Goal: Information Seeking & Learning: Learn about a topic

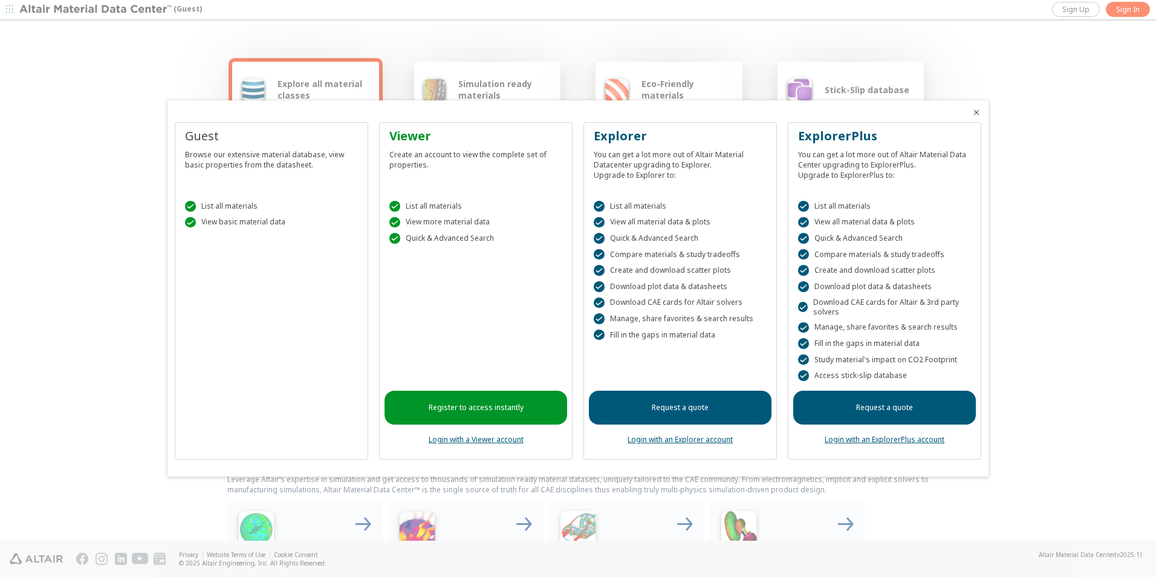
click at [977, 111] on icon "Close" at bounding box center [977, 113] width 10 height 10
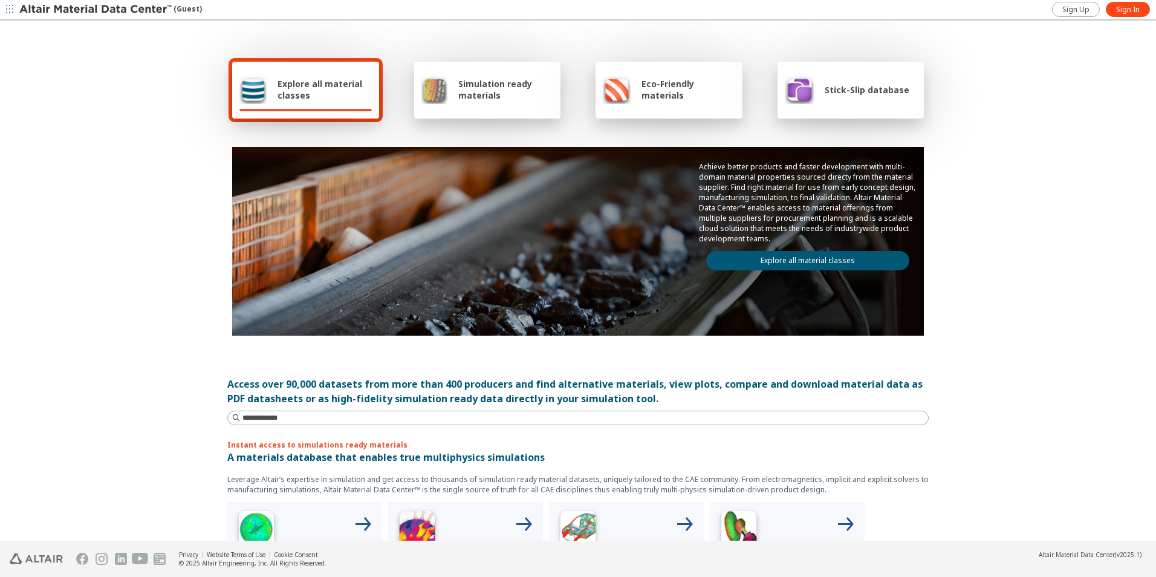
click at [304, 97] on span "Explore all material classes" at bounding box center [325, 89] width 94 height 23
click at [477, 416] on input at bounding box center [579, 417] width 699 height 13
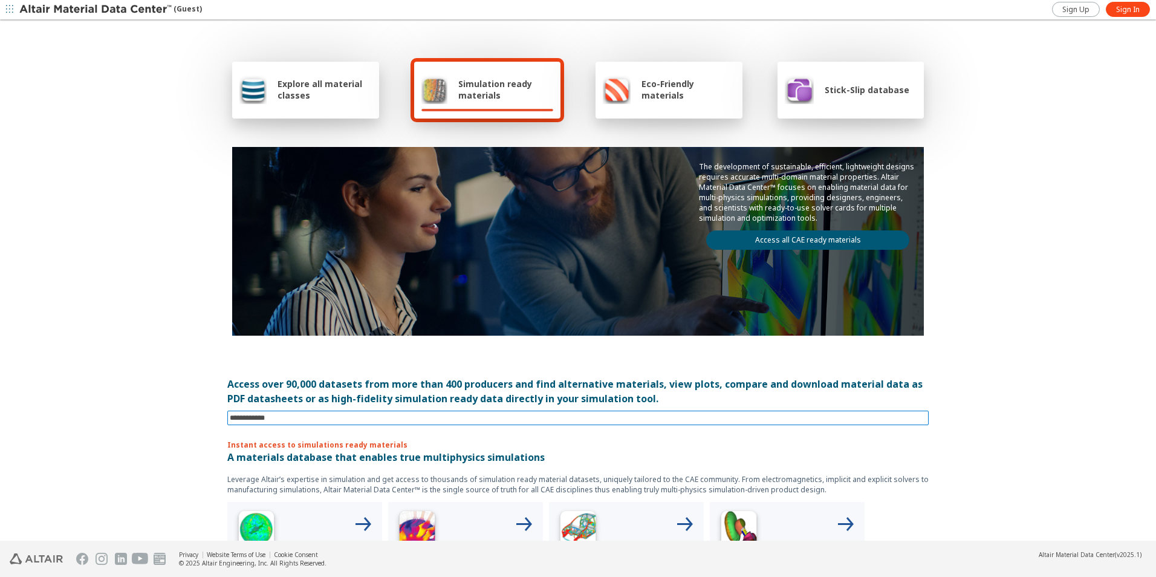
click at [481, 419] on input at bounding box center [579, 417] width 699 height 13
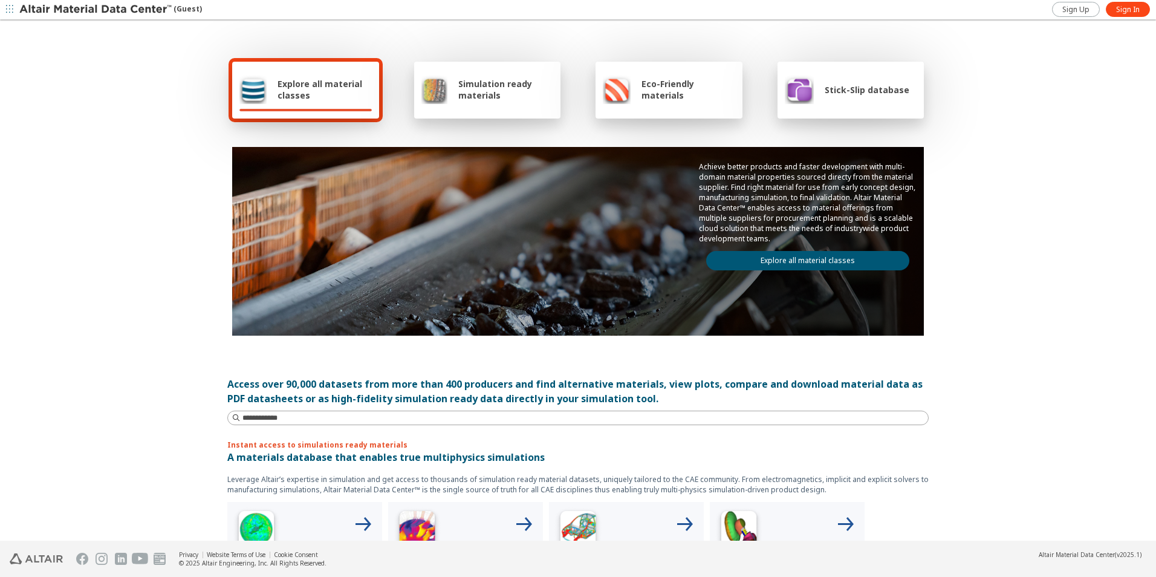
click at [280, 82] on span "Explore all material classes" at bounding box center [325, 89] width 94 height 23
click at [445, 417] on input at bounding box center [586, 418] width 686 height 12
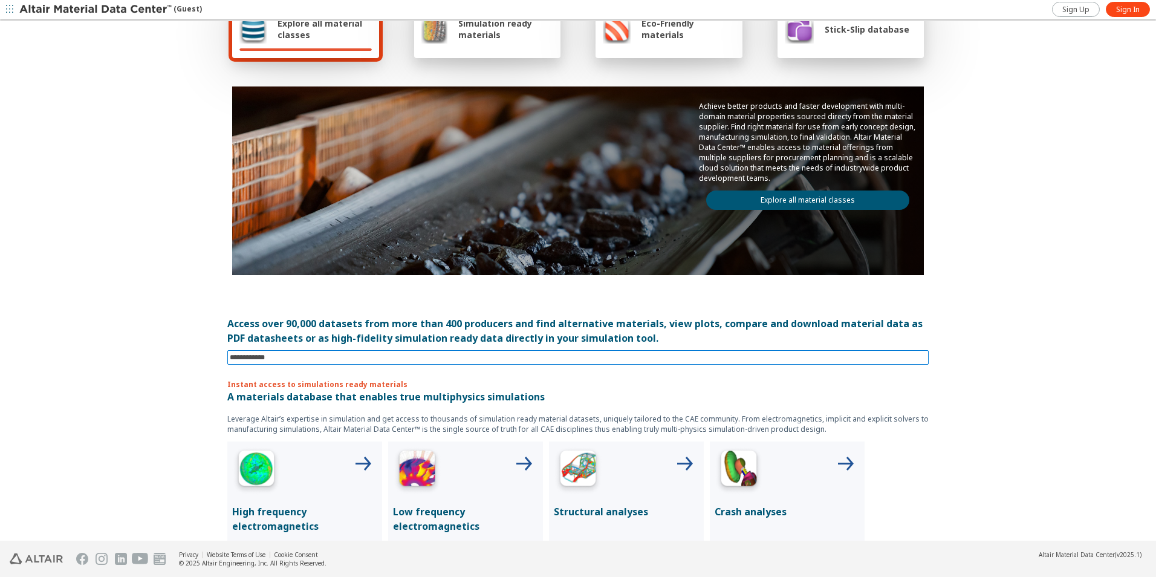
scroll to position [61, 0]
type input "**"
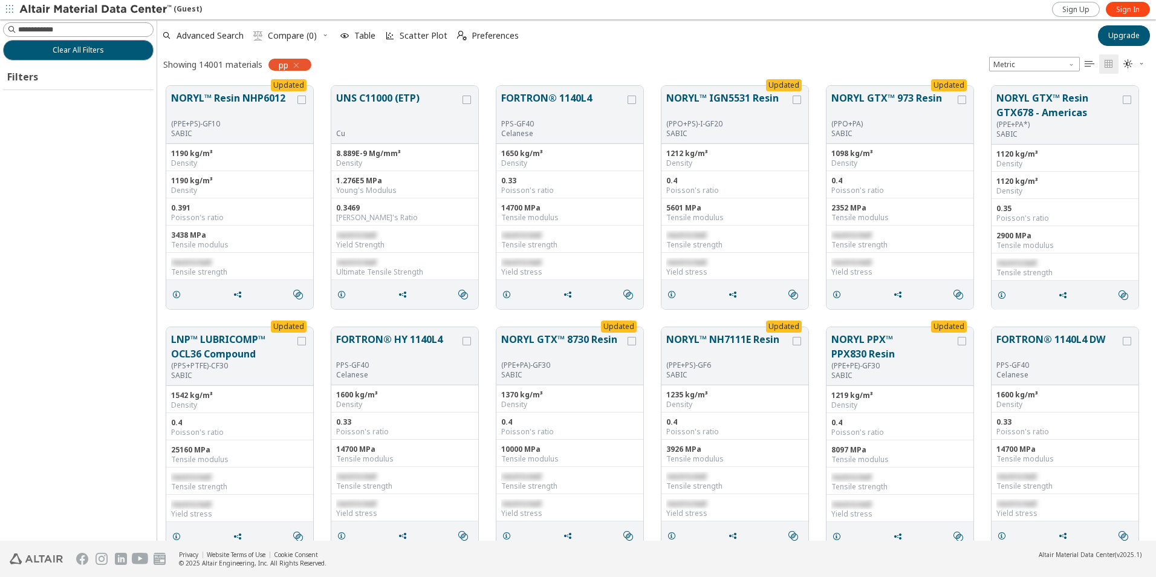
scroll to position [455, 990]
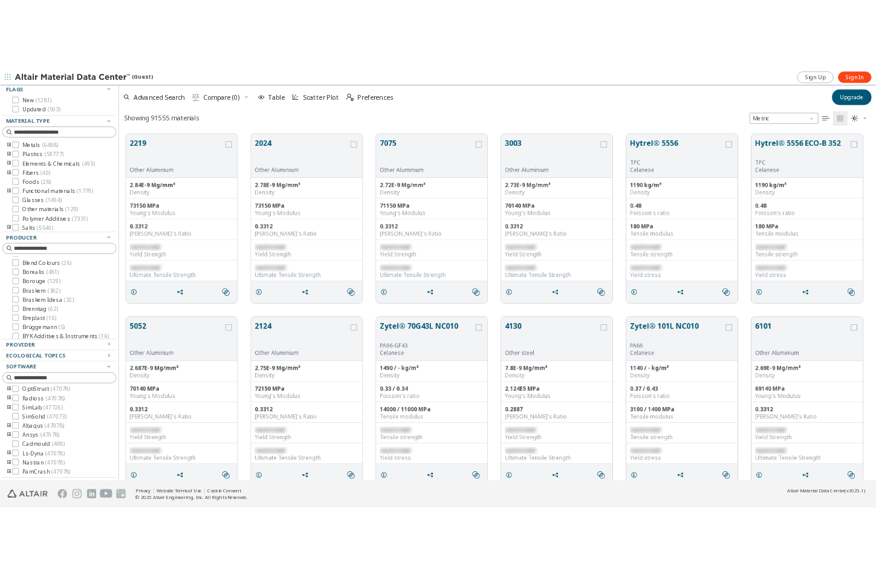
scroll to position [457, 710]
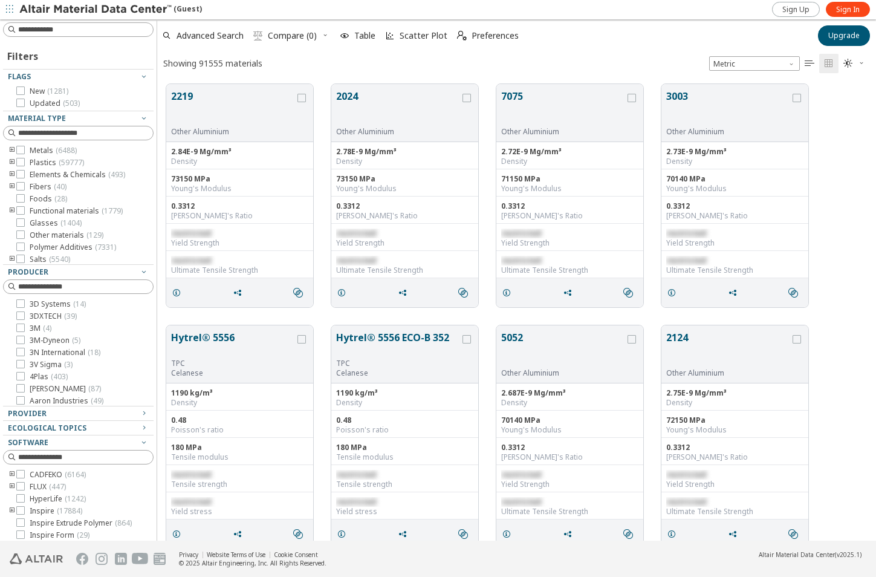
scroll to position [457, 710]
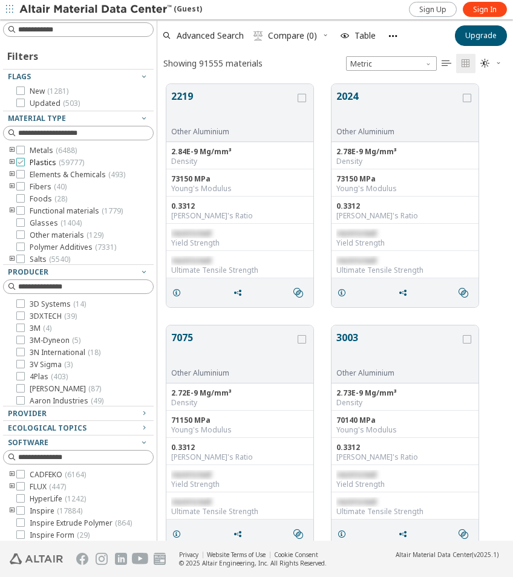
click at [22, 161] on icon at bounding box center [20, 162] width 8 height 8
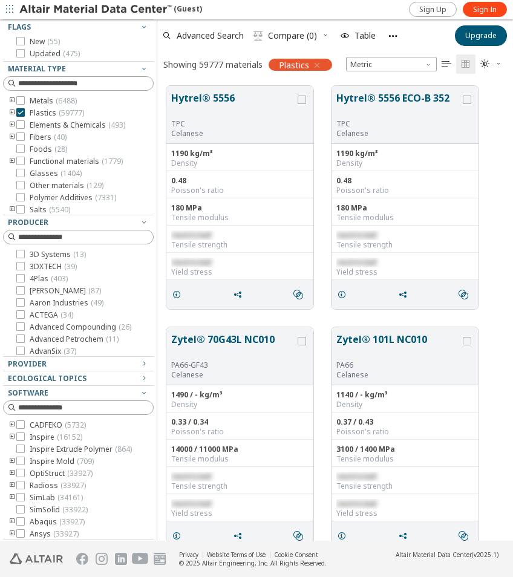
scroll to position [60, 0]
click at [19, 482] on icon at bounding box center [20, 482] width 8 height 8
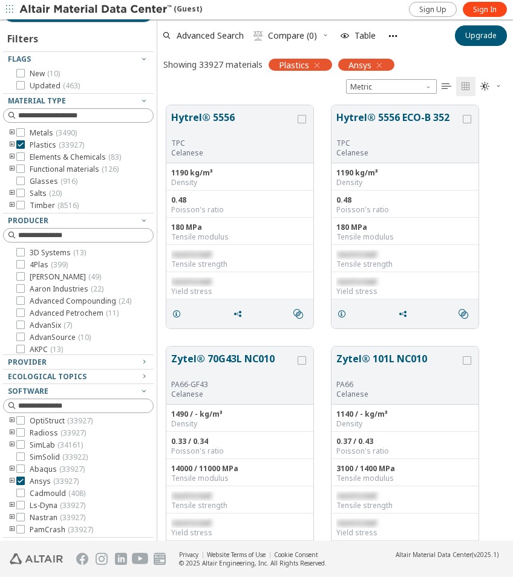
scroll to position [38, 0]
click at [139, 361] on icon "button" at bounding box center [144, 362] width 10 height 10
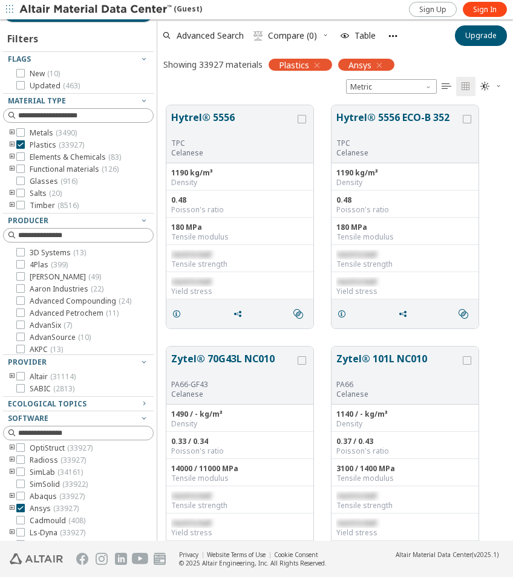
click at [12, 377] on icon "toogle group" at bounding box center [12, 377] width 8 height 10
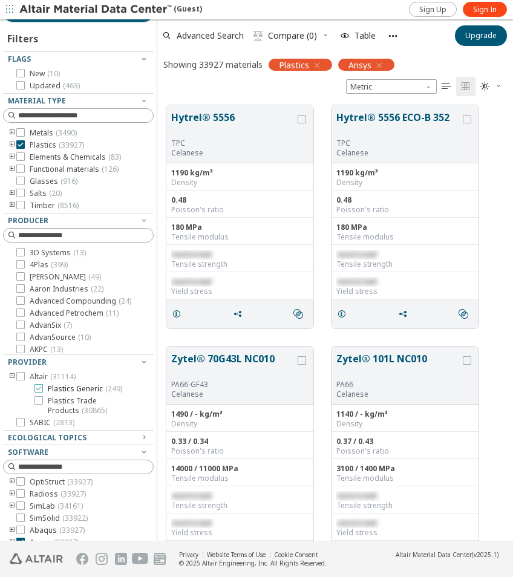
click at [40, 388] on icon at bounding box center [38, 388] width 8 height 8
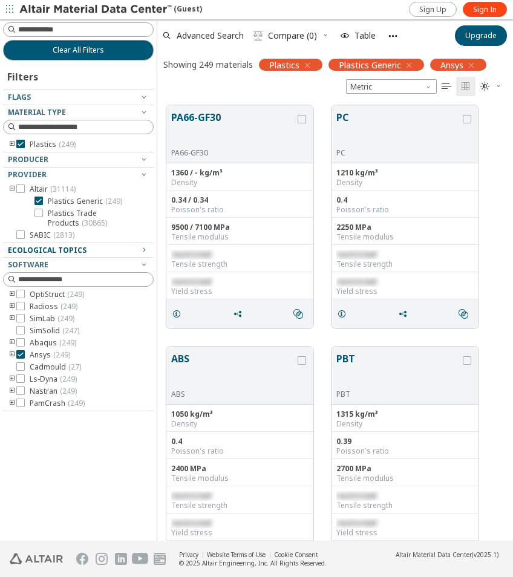
click at [143, 250] on icon "button" at bounding box center [144, 250] width 10 height 10
click at [139, 94] on icon "button" at bounding box center [144, 97] width 10 height 10
click at [144, 97] on icon "button" at bounding box center [144, 97] width 10 height 10
click at [147, 113] on icon "button" at bounding box center [144, 112] width 10 height 10
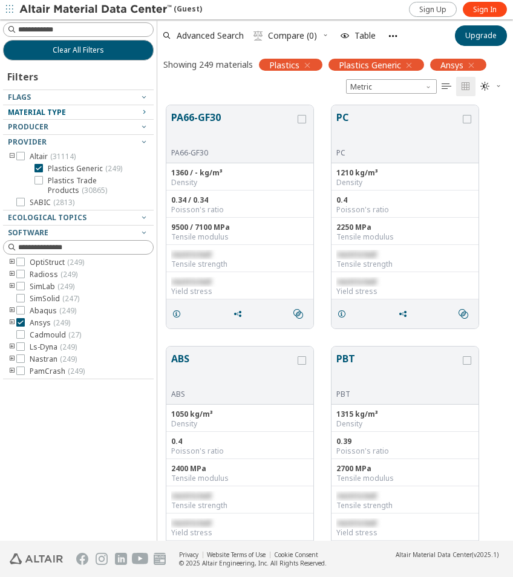
click at [147, 113] on icon "button" at bounding box center [144, 112] width 10 height 10
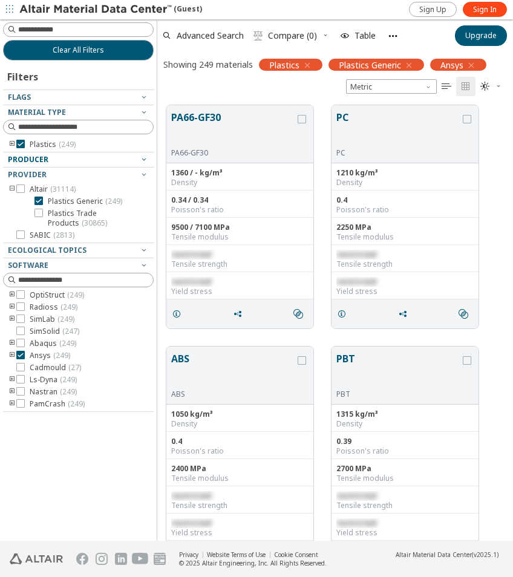
click at [147, 158] on icon "button" at bounding box center [144, 159] width 10 height 10
